Goal: Check status

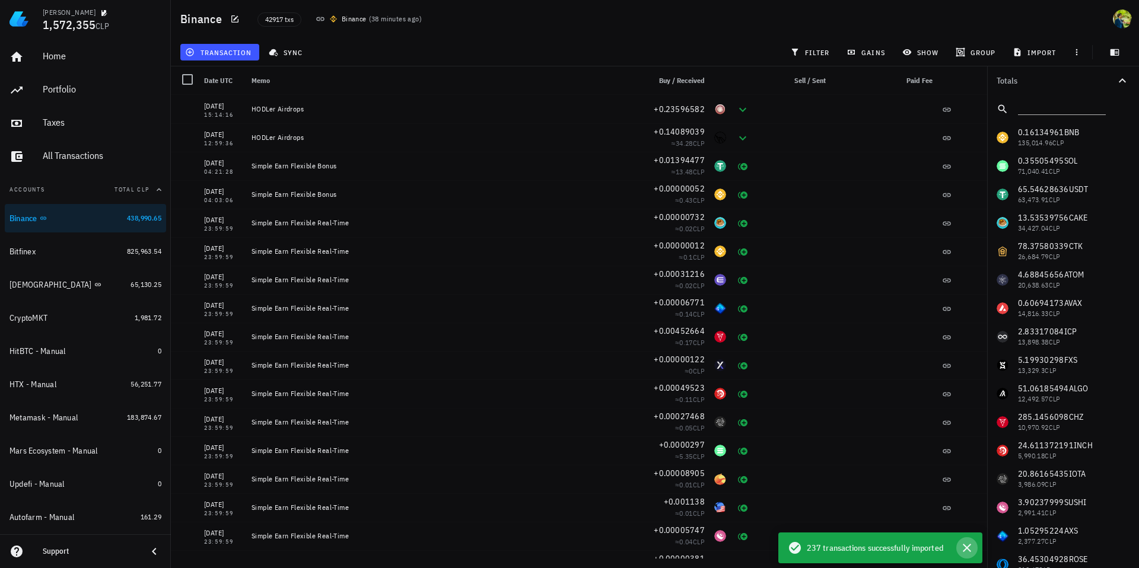
click at [965, 547] on icon "button" at bounding box center [966, 548] width 8 height 8
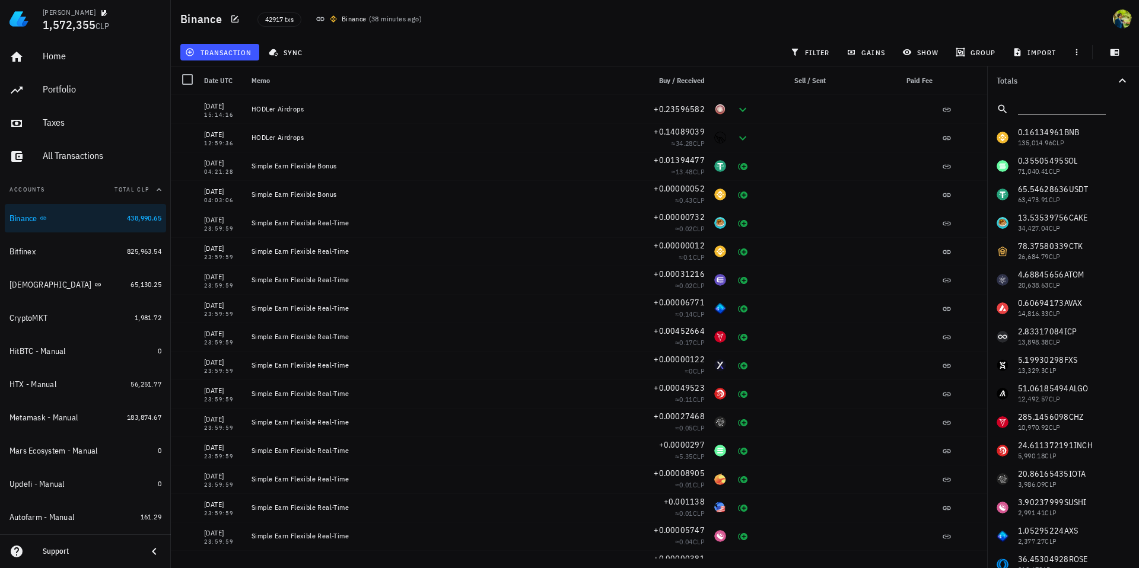
click at [1040, 107] on input "text" at bounding box center [1060, 106] width 85 height 15
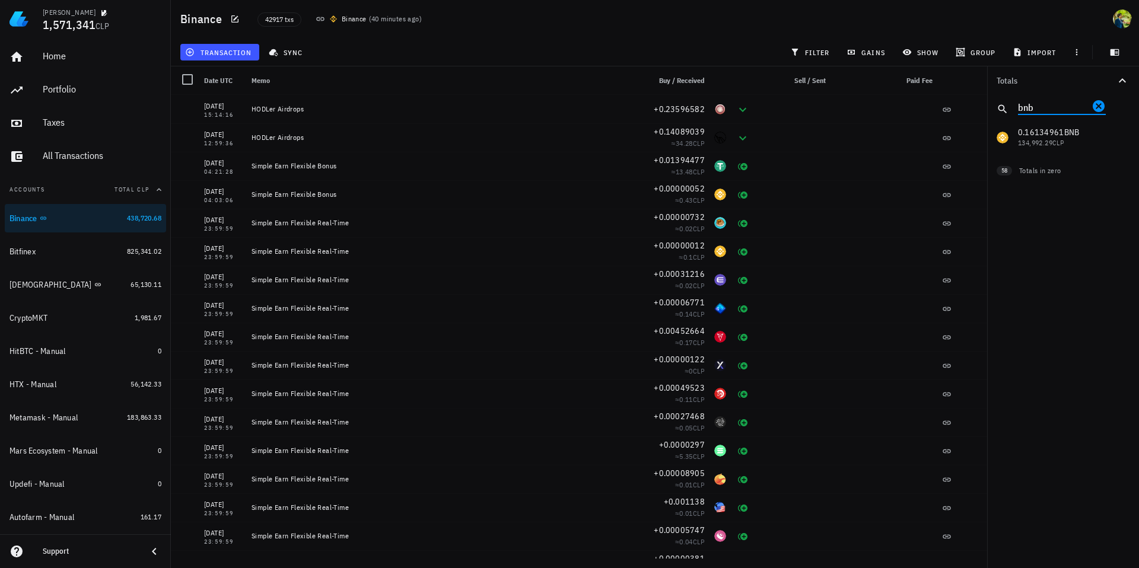
type input "bnb"
click at [1064, 141] on div "0.16134961 BNB 134,992.29 CLP 0.35505495 SOL 70,986.85 CLP 65.54628636 USDT 63,…" at bounding box center [1063, 137] width 152 height 28
click at [1048, 103] on input "bnb" at bounding box center [1053, 106] width 71 height 15
click at [805, 50] on span "filter" at bounding box center [810, 51] width 37 height 9
click at [1117, 173] on icon "button" at bounding box center [1122, 172] width 14 height 14
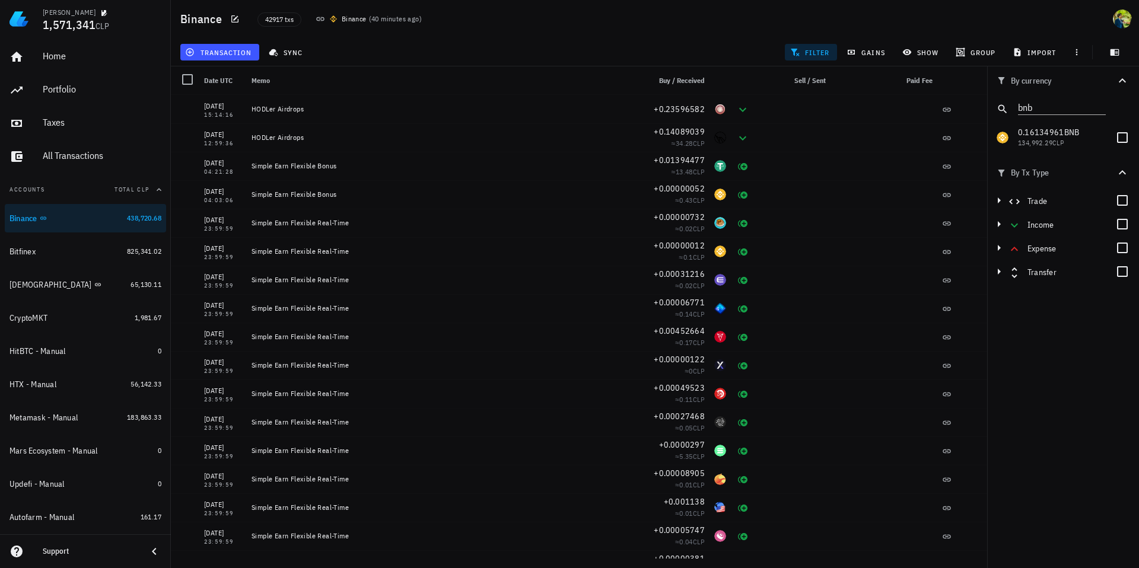
click at [1124, 171] on icon "button" at bounding box center [1122, 172] width 14 height 14
click at [1030, 109] on input "bnb" at bounding box center [1053, 106] width 71 height 15
drag, startPoint x: 1034, startPoint y: 109, endPoint x: 1019, endPoint y: 107, distance: 14.3
click at [1019, 107] on input "bnb" at bounding box center [1053, 106] width 71 height 15
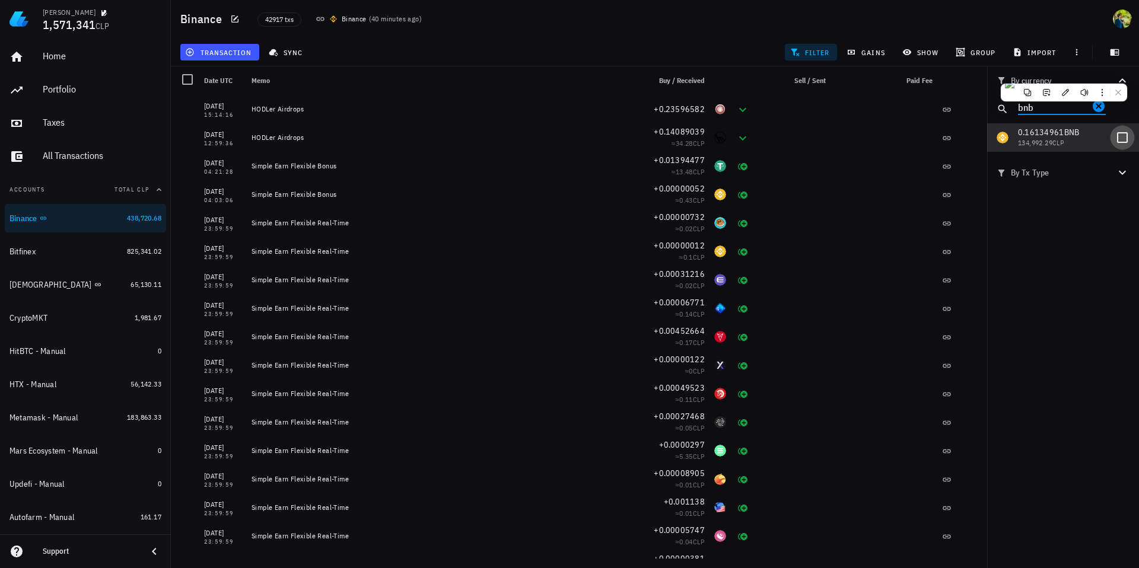
click at [1129, 138] on div at bounding box center [1122, 137] width 20 height 20
checkbox input "true"
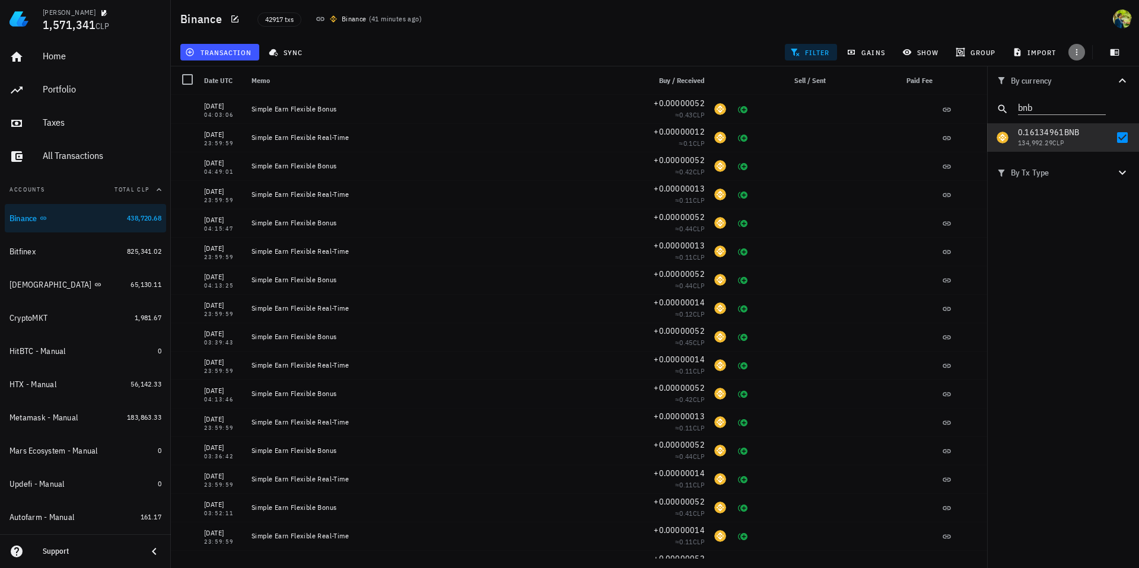
click at [1075, 53] on icon "button" at bounding box center [1076, 51] width 9 height 9
click at [970, 18] on div "Binance 42917 txs Binance ( 41 minutes ago )" at bounding box center [655, 19] width 968 height 38
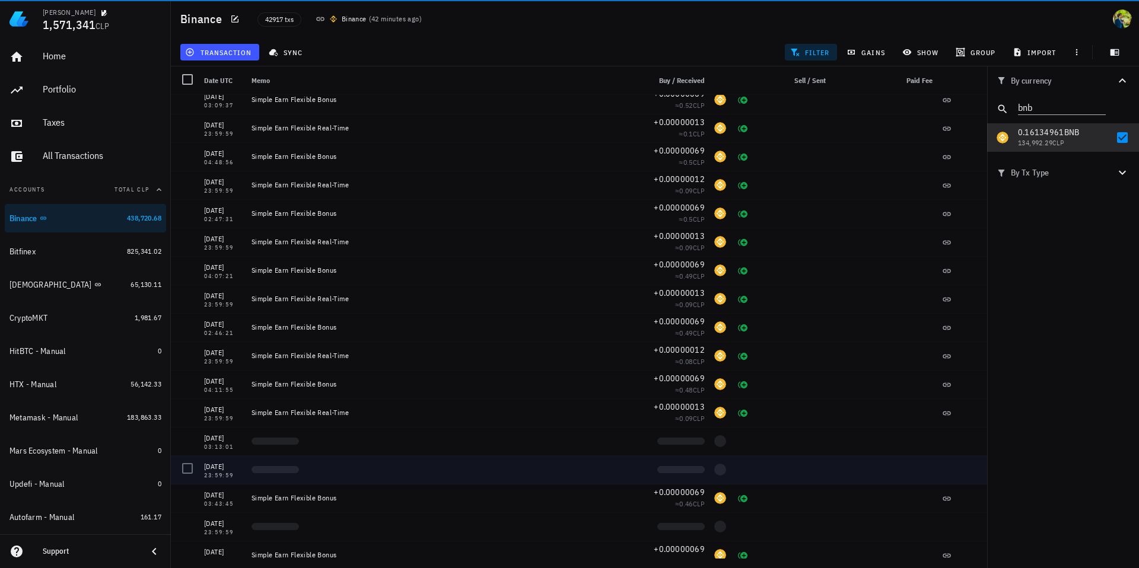
scroll to position [2003, 0]
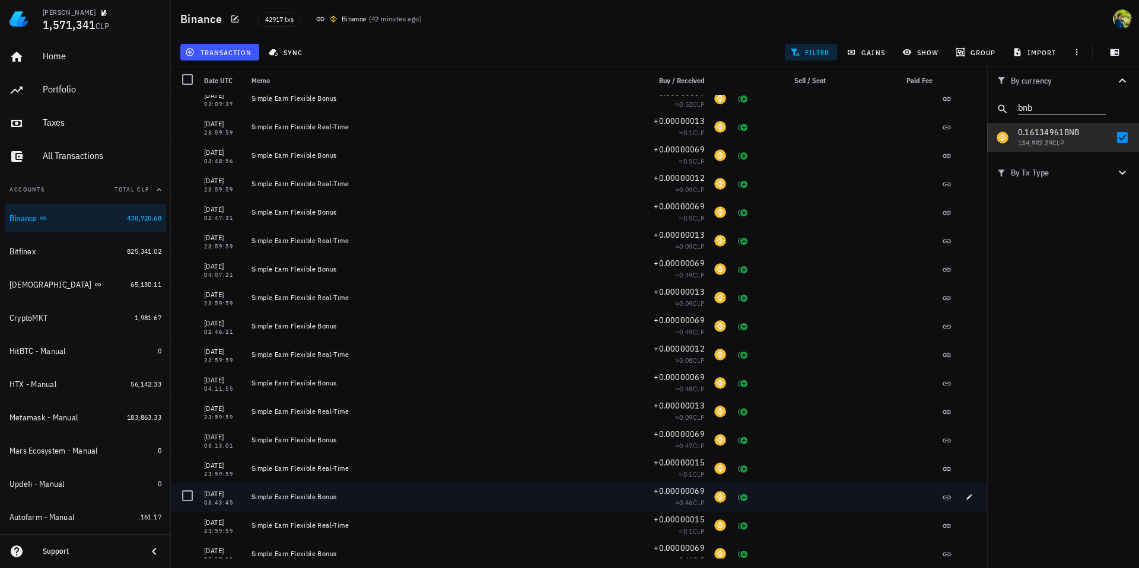
click at [257, 496] on div "Simple Earn Flexible Bonus" at bounding box center [439, 496] width 377 height 9
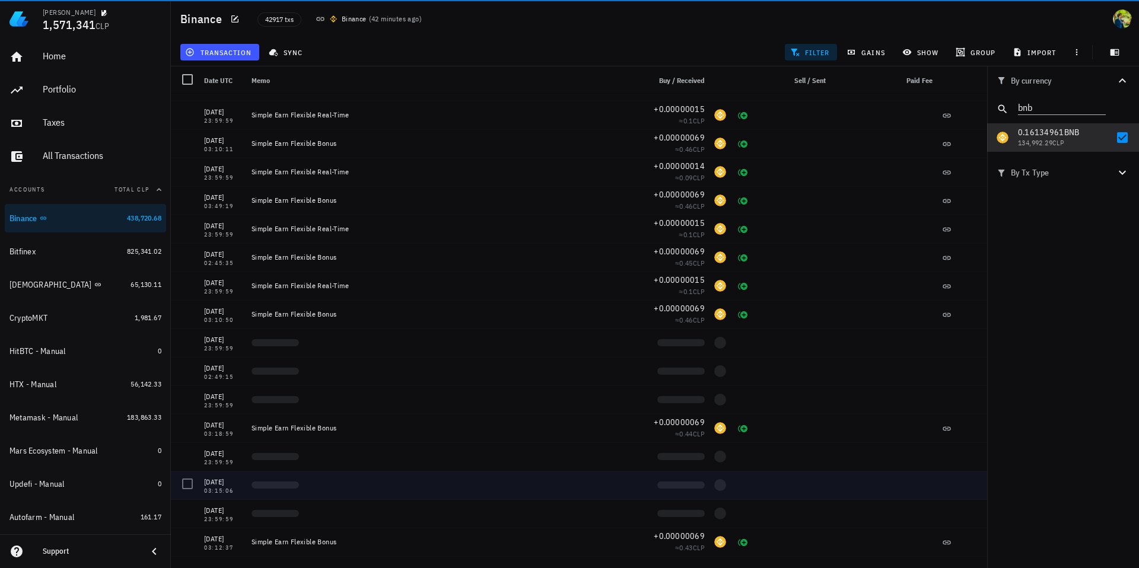
scroll to position [2412, 0]
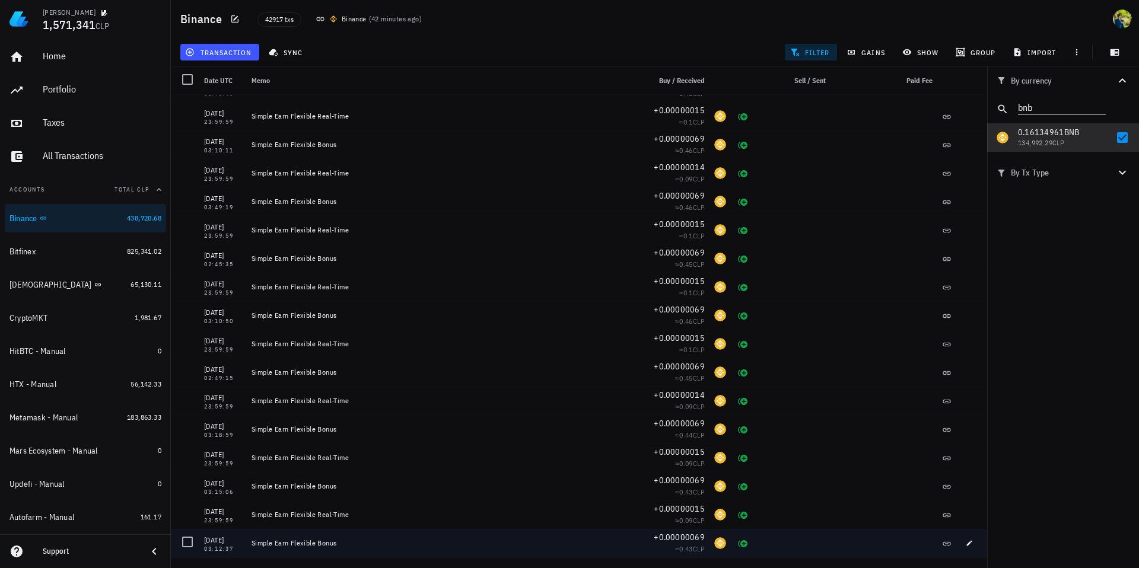
click at [272, 541] on div "Simple Earn Flexible Bonus" at bounding box center [439, 542] width 377 height 9
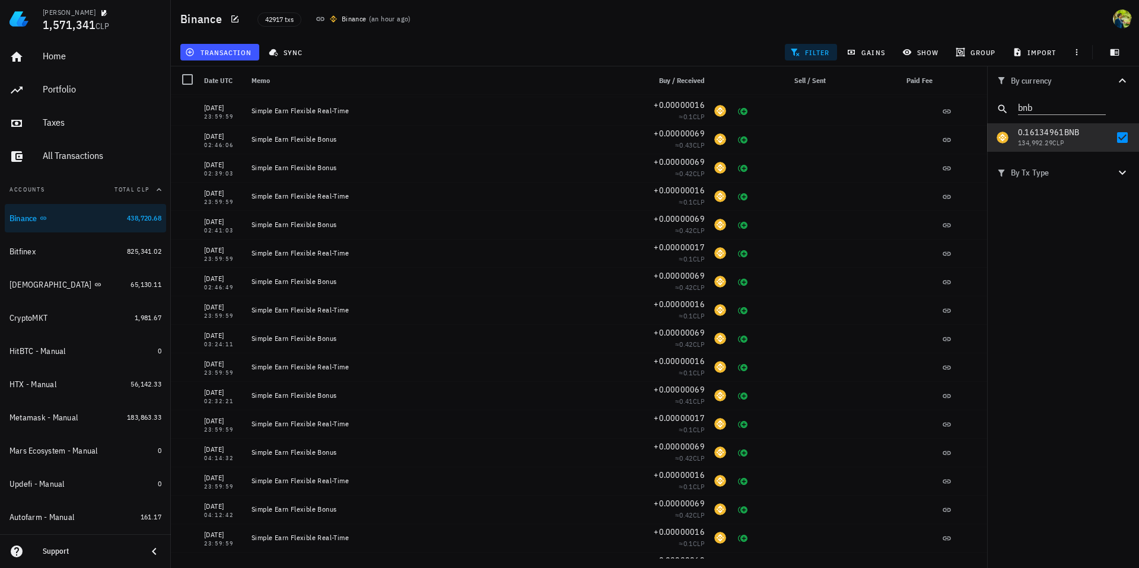
scroll to position [2873, 0]
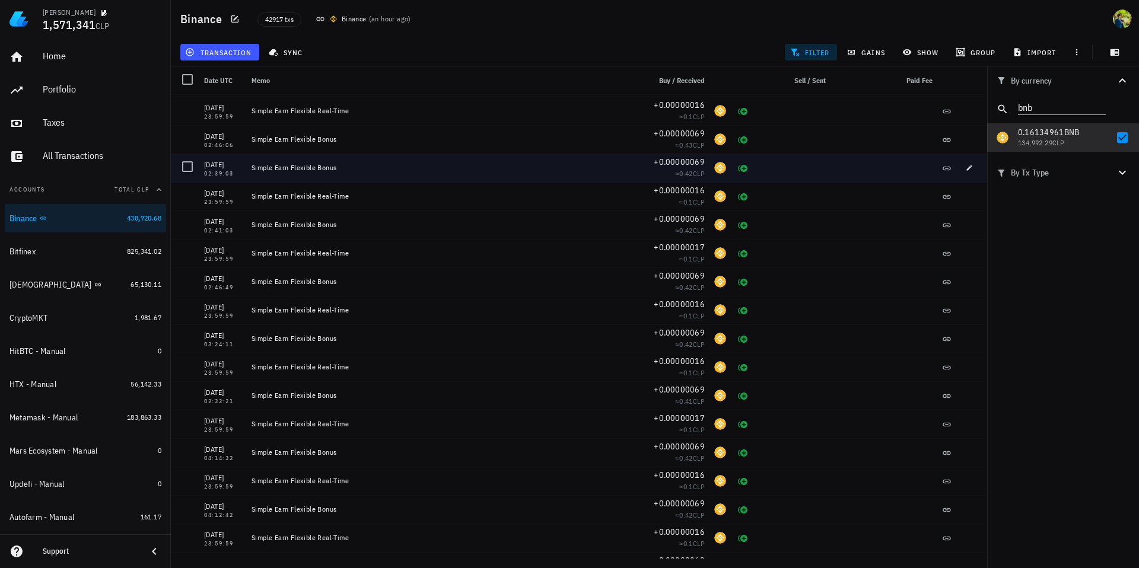
drag, startPoint x: 240, startPoint y: 167, endPoint x: 198, endPoint y: 165, distance: 41.5
click at [198, 165] on div "[DATE] 02:39:03 Simple Earn Flexible Bonus +0.00000069 ≈ 0.42 CLP" at bounding box center [579, 168] width 816 height 28
